Goal: Information Seeking & Learning: Check status

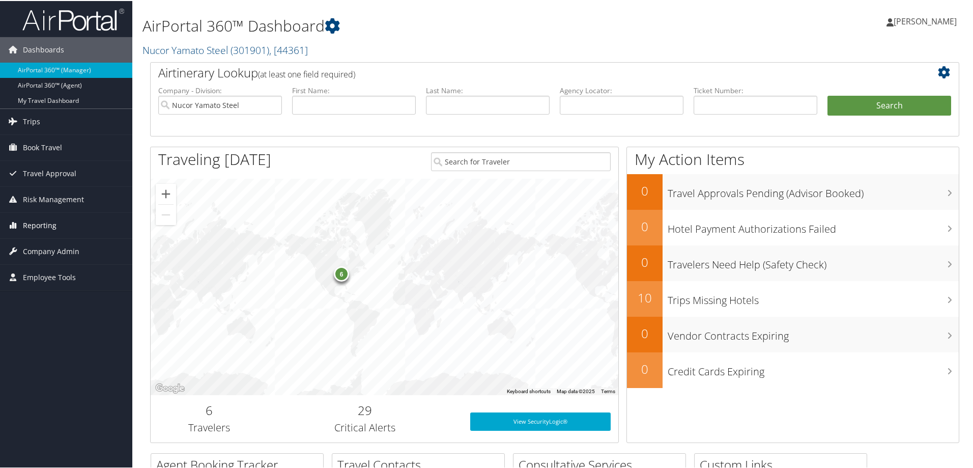
click at [39, 218] on span "Reporting" at bounding box center [40, 224] width 34 height 25
click at [42, 240] on link "Unused Tickets" at bounding box center [66, 244] width 132 height 15
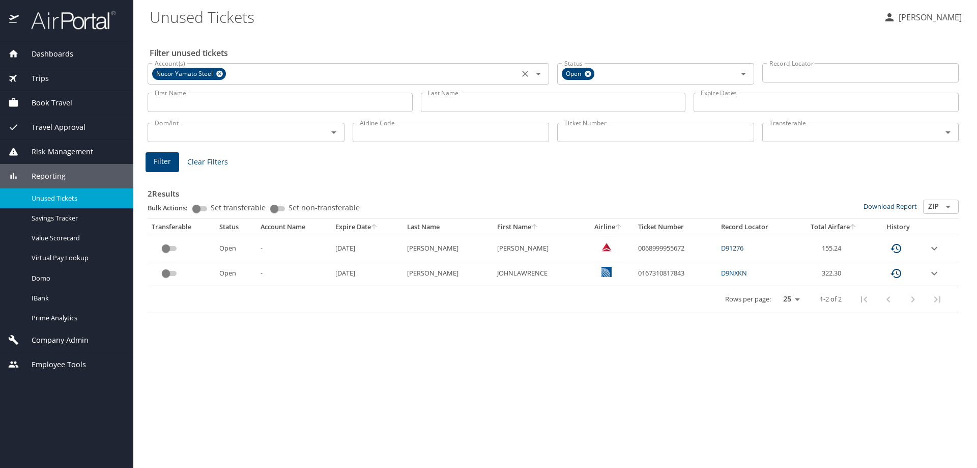
click at [221, 70] on icon at bounding box center [220, 73] width 8 height 11
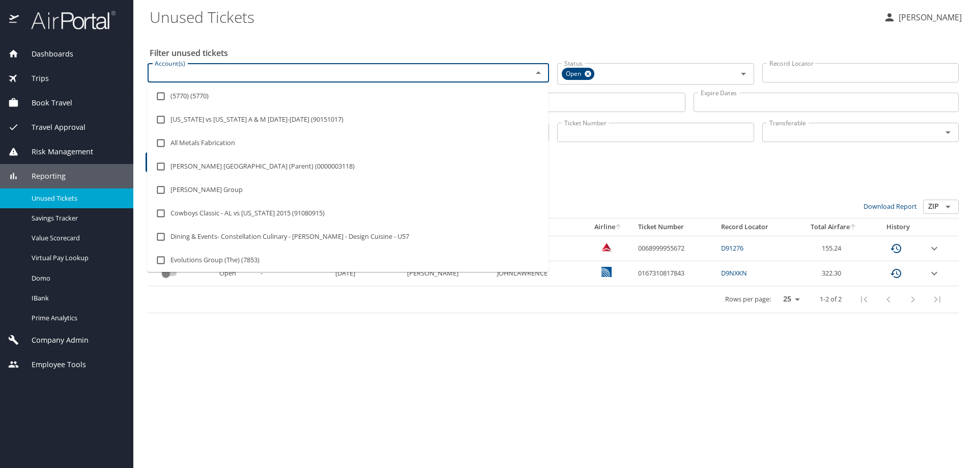
click at [220, 70] on input "Account(s)" at bounding box center [333, 72] width 365 height 13
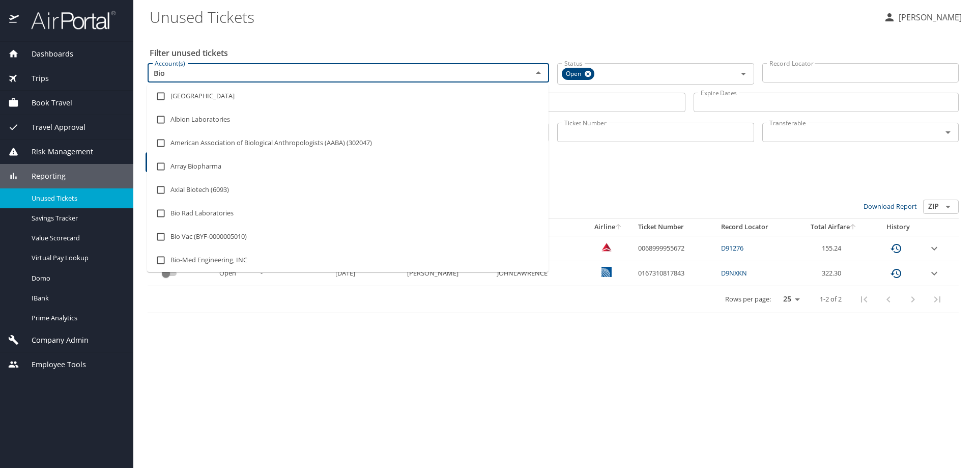
type input "Bioc"
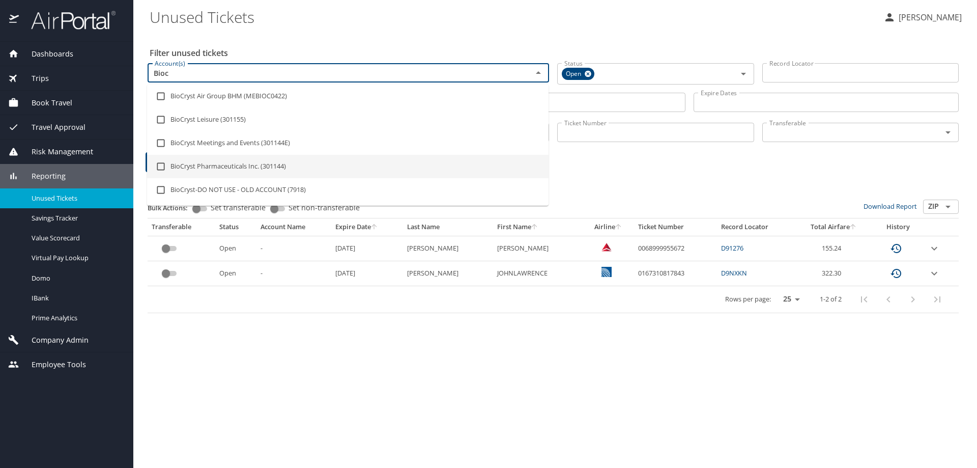
click at [236, 165] on li "BioCryst Pharmaceuticals Inc. (301144)" at bounding box center [347, 166] width 401 height 23
checkbox input "true"
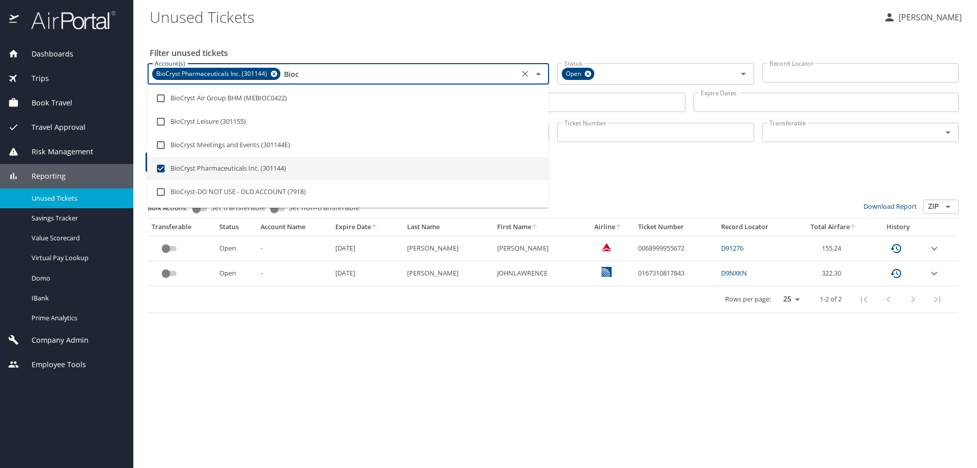
type input "Bioc"
click at [613, 168] on div "2 Results Bulk Actions: Set transferable Set non-transferable Download Report Z…" at bounding box center [552, 241] width 819 height 151
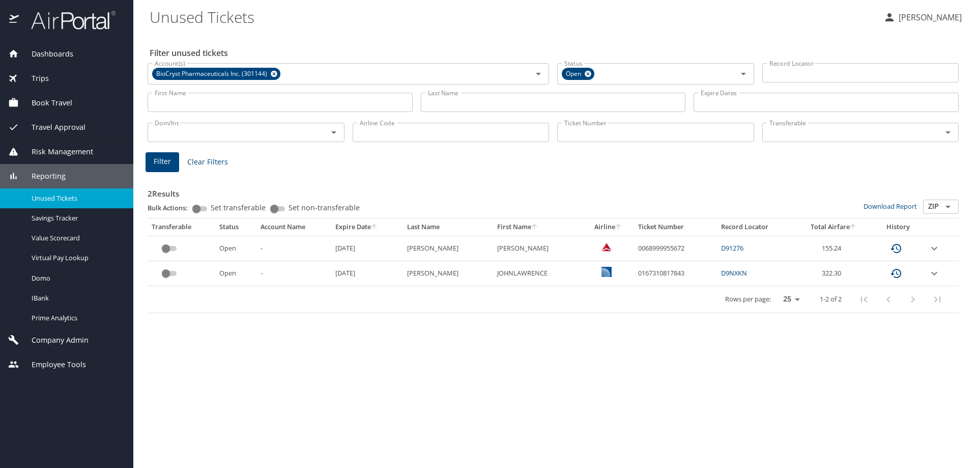
click at [459, 106] on input "Last Name" at bounding box center [553, 102] width 265 height 19
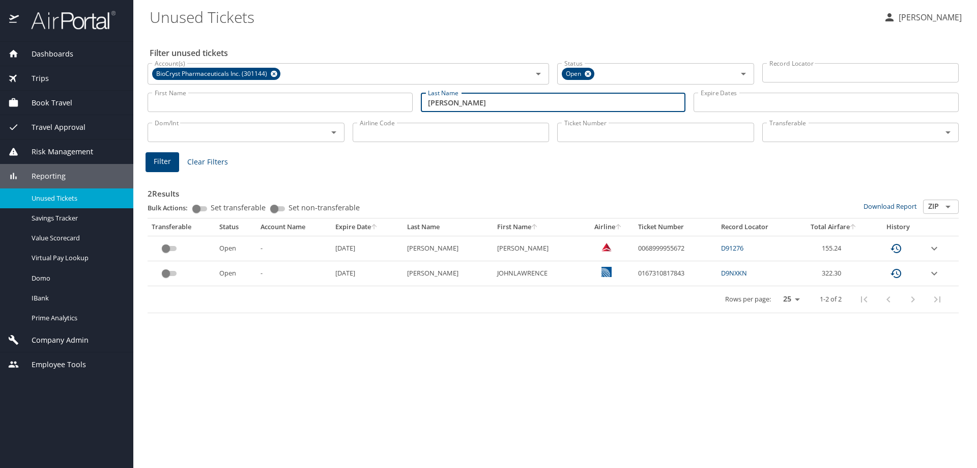
type input "fong"
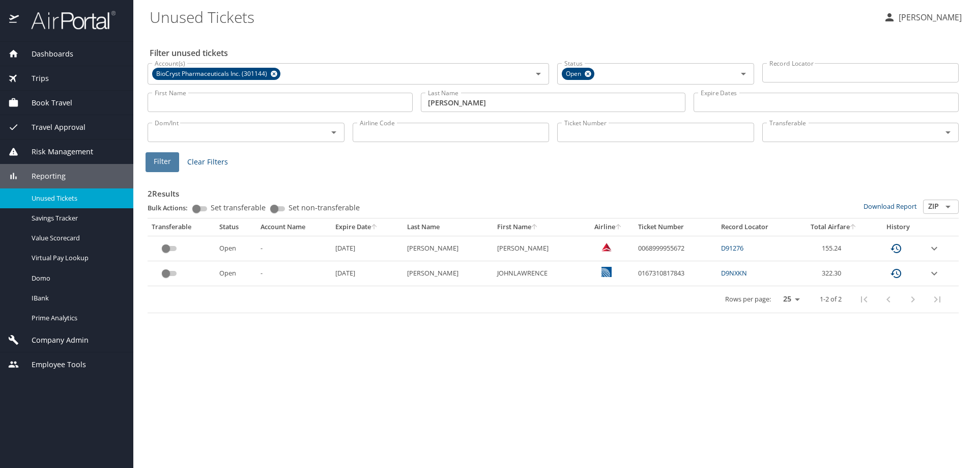
click at [165, 162] on span "Filter" at bounding box center [162, 161] width 17 height 13
